Goal: Check status: Check status

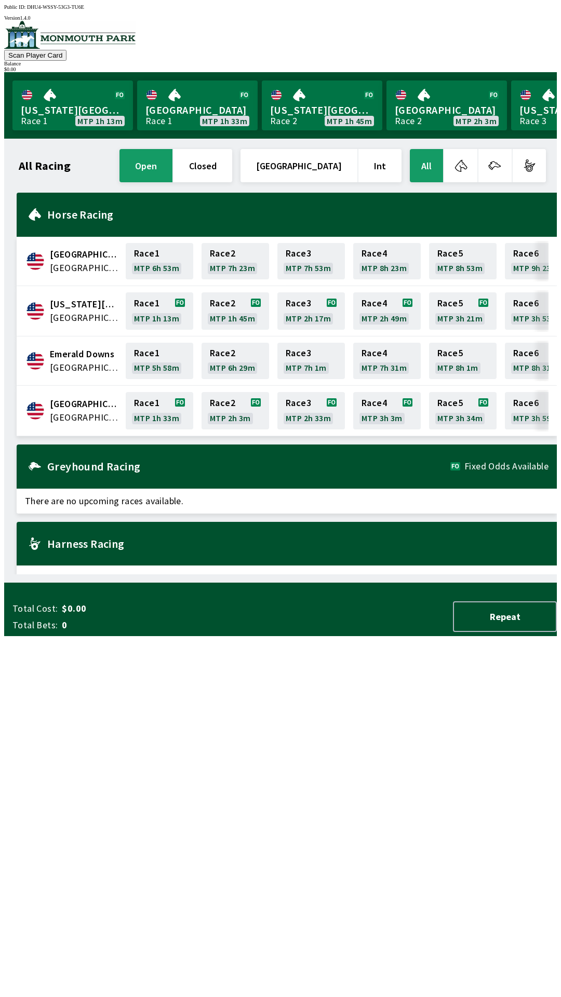
click at [489, 574] on div "All Racing open closed [GEOGRAPHIC_DATA] Int All [GEOGRAPHIC_DATA] [GEOGRAPHIC_…" at bounding box center [284, 360] width 544 height 427
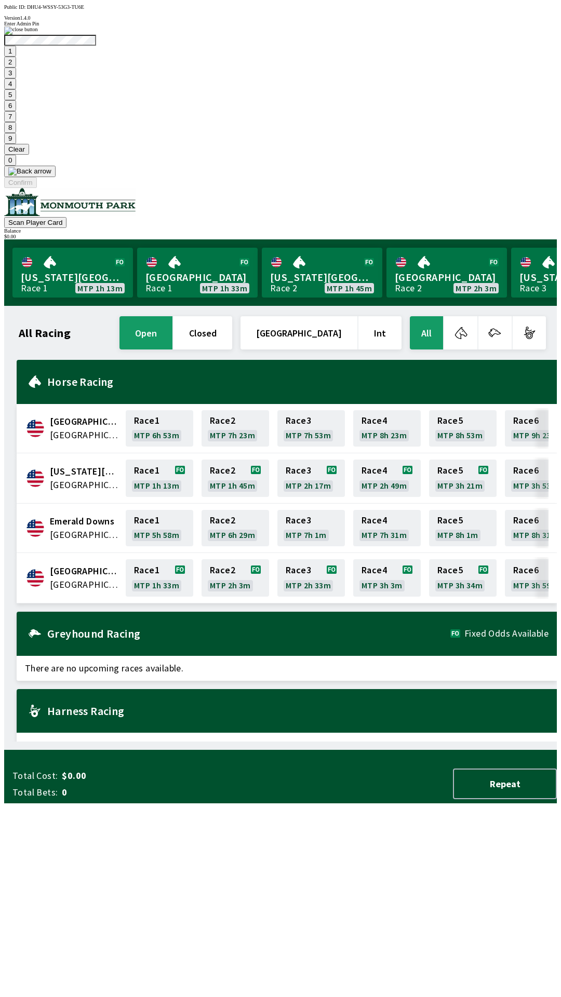
click at [16, 57] on button "1" at bounding box center [10, 51] width 12 height 11
click at [16, 144] on button "9" at bounding box center [10, 138] width 12 height 11
click at [16, 122] on button "7" at bounding box center [10, 116] width 12 height 11
click at [16, 78] on button "3" at bounding box center [10, 72] width 12 height 11
click at [37, 188] on button "Confirm" at bounding box center [20, 182] width 33 height 11
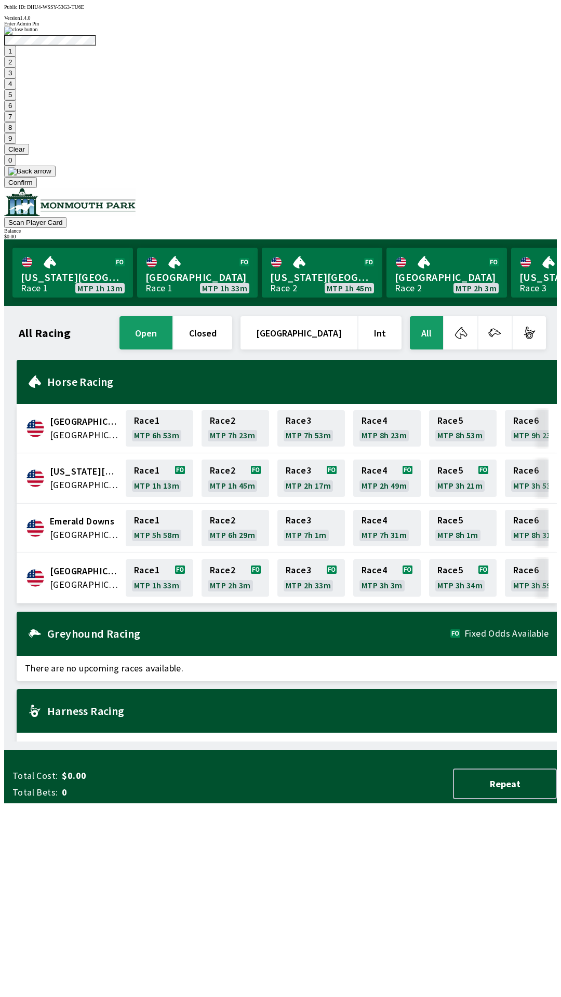
click at [37, 188] on button "Confirm" at bounding box center [20, 182] width 33 height 11
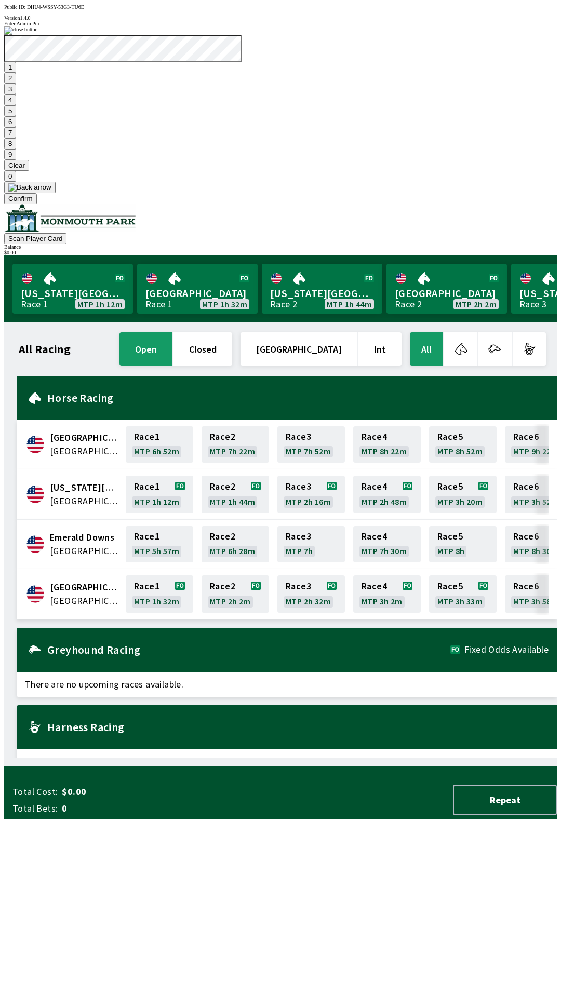
click at [37, 204] on button "Confirm" at bounding box center [20, 198] width 33 height 11
